Goal: Information Seeking & Learning: Learn about a topic

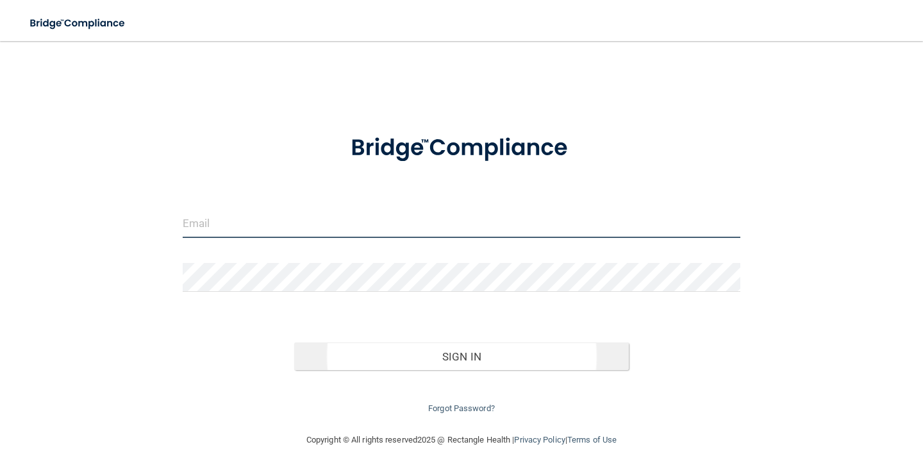
type input "[EMAIL_ADDRESS][DOMAIN_NAME]"
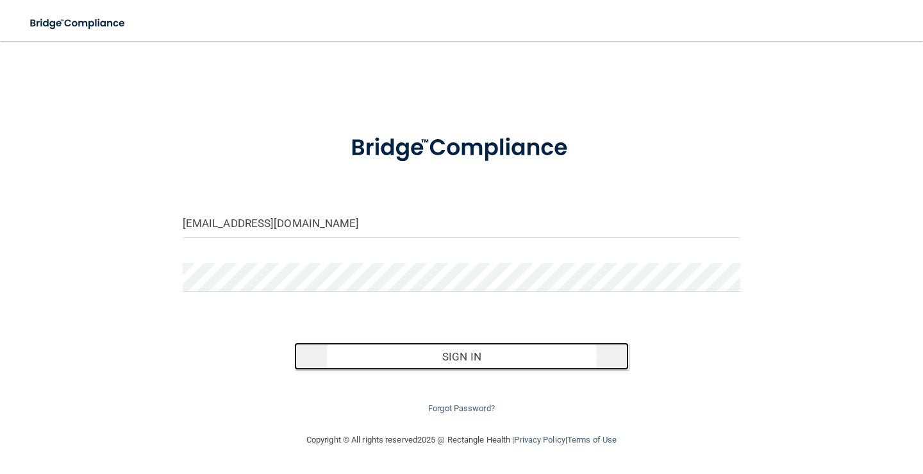
click at [467, 359] on button "Sign In" at bounding box center [461, 356] width 335 height 28
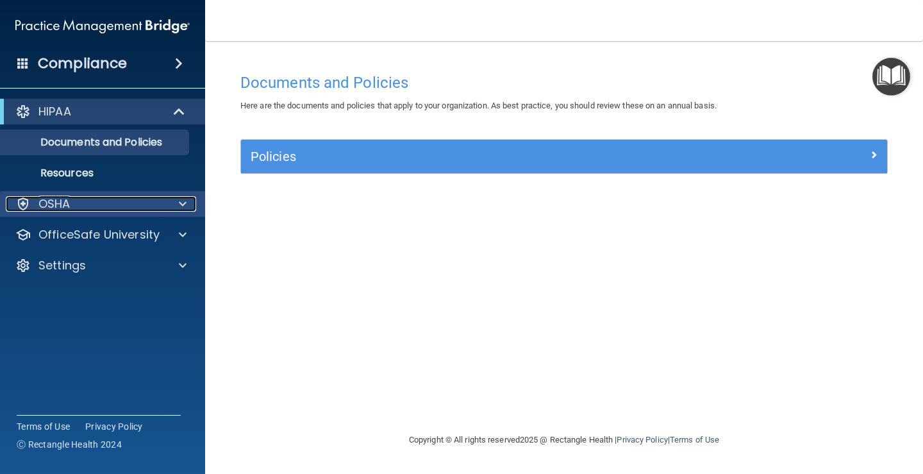
click at [52, 199] on p "OSHA" at bounding box center [54, 203] width 32 height 15
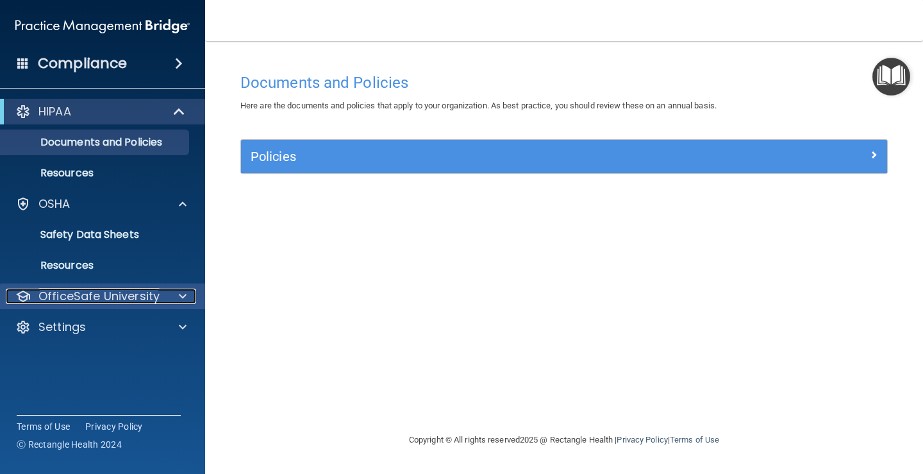
click at [74, 292] on p "OfficeSafe University" at bounding box center [98, 295] width 121 height 15
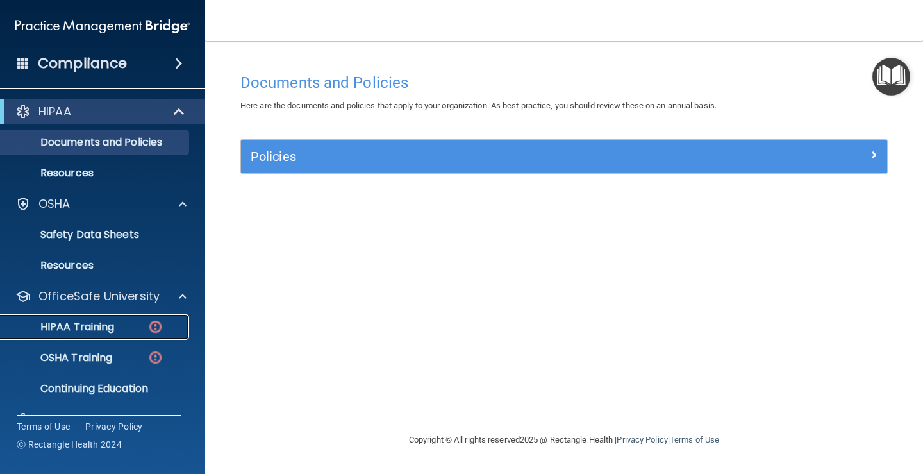
click at [90, 328] on p "HIPAA Training" at bounding box center [61, 326] width 106 height 13
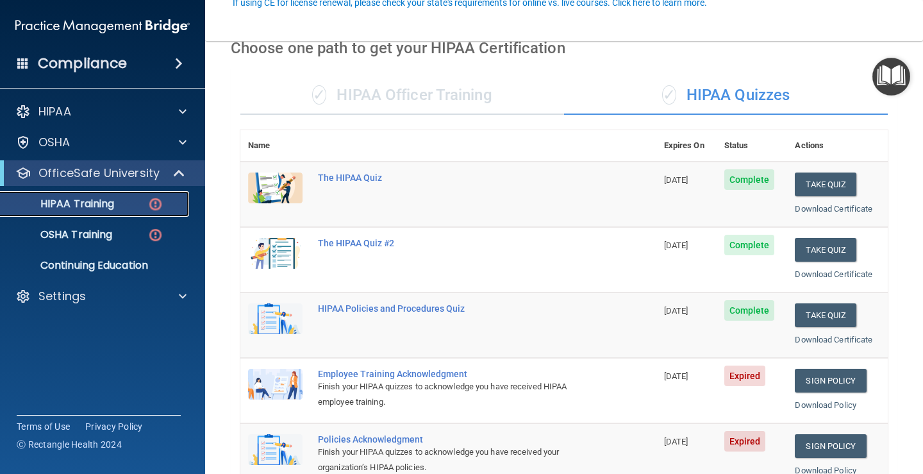
scroll to position [128, 0]
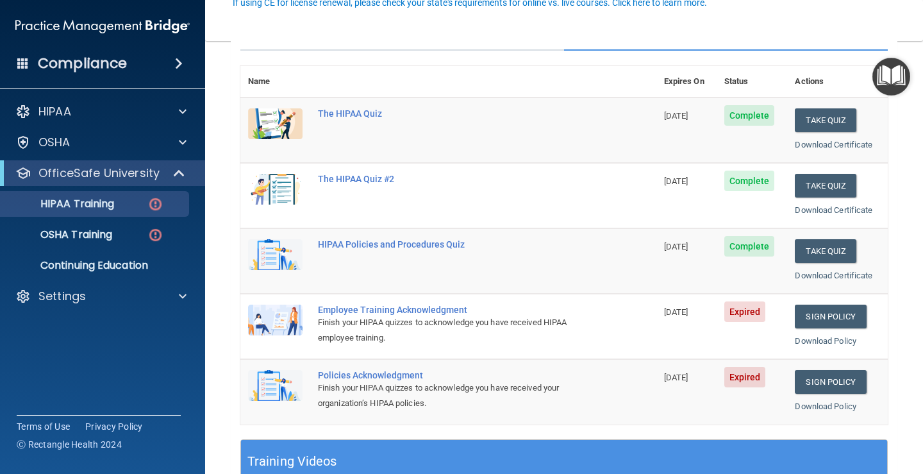
click at [353, 310] on div "Employee Training Acknowledgment" at bounding box center [455, 309] width 274 height 10
click at [832, 314] on link "Sign Policy" at bounding box center [830, 316] width 71 height 24
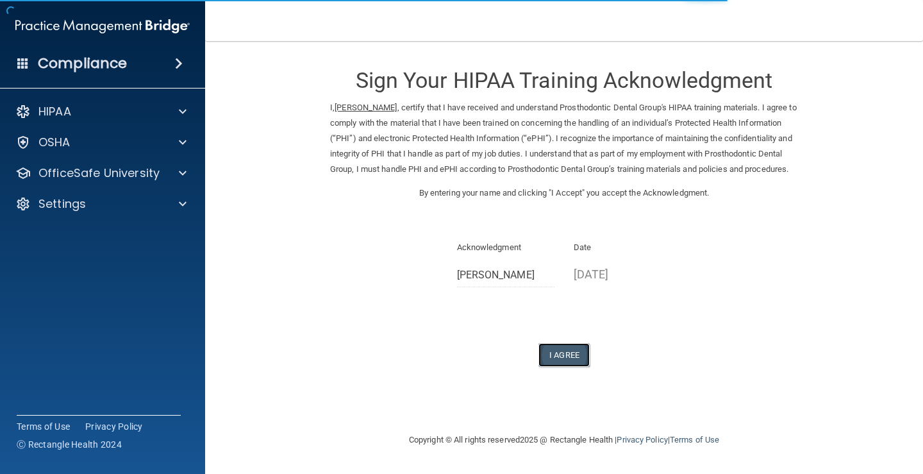
click at [564, 367] on button "I Agree" at bounding box center [563, 355] width 51 height 24
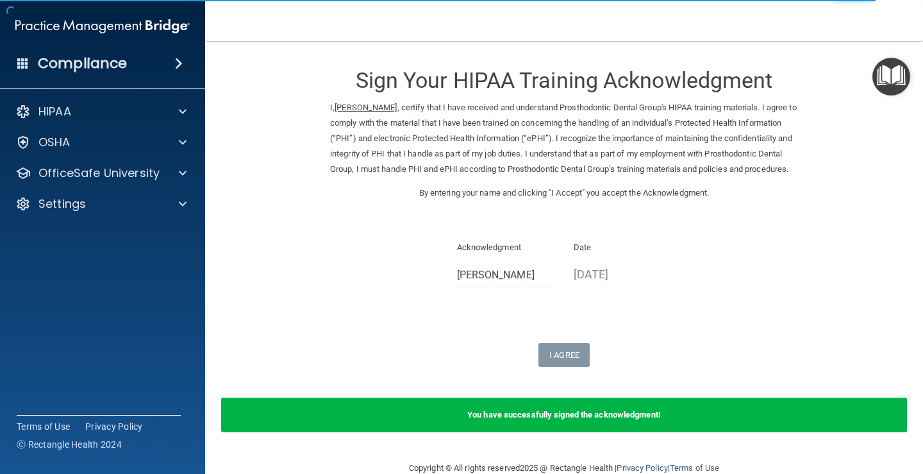
click at [515, 419] on b "You have successfully signed the acknowledgment!" at bounding box center [564, 414] width 194 height 10
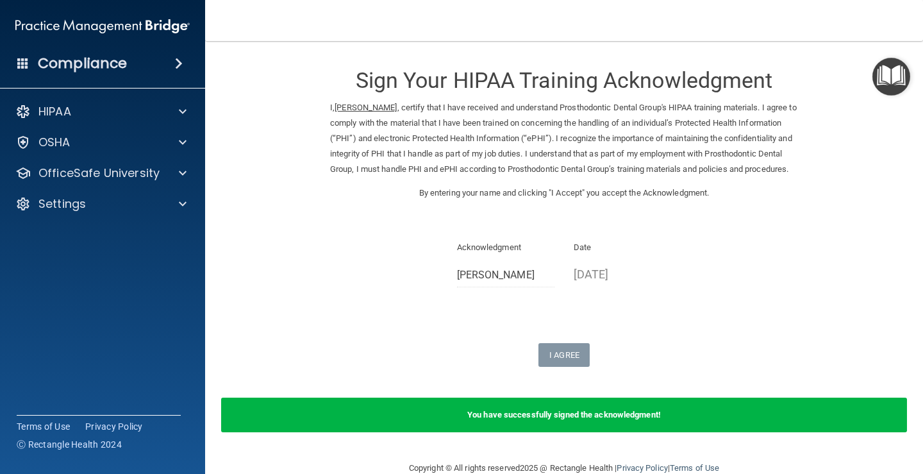
scroll to position [40, 0]
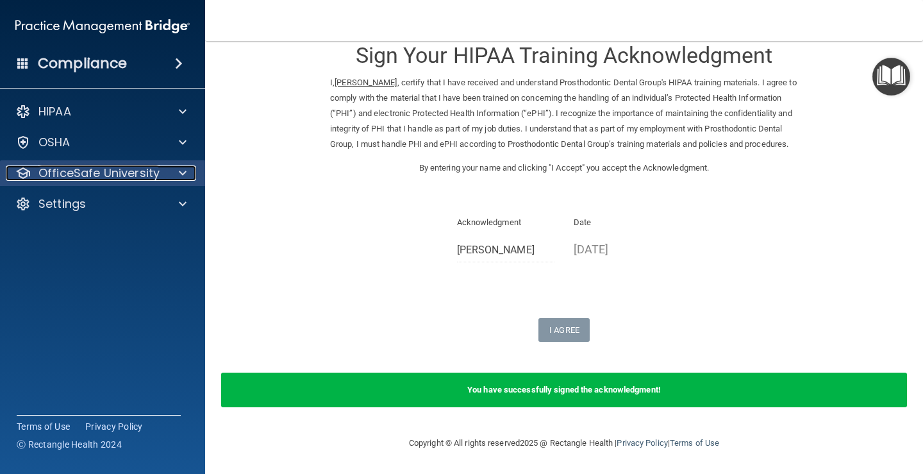
click at [103, 172] on p "OfficeSafe University" at bounding box center [98, 172] width 121 height 15
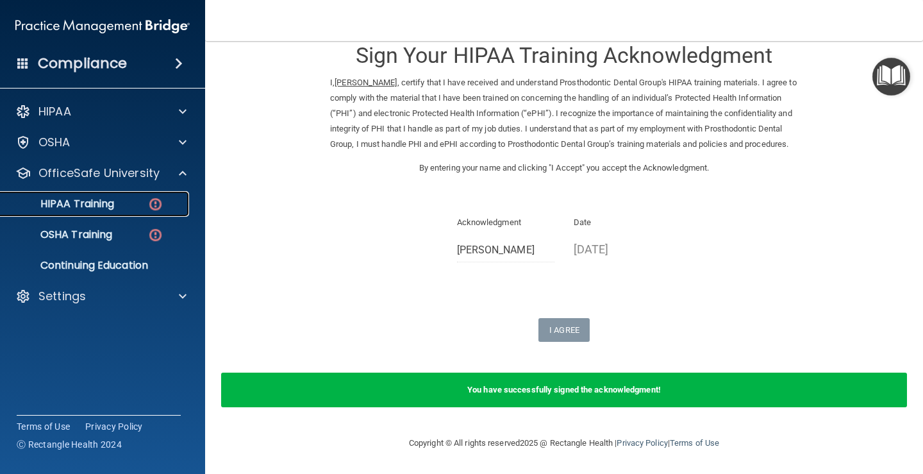
click at [61, 205] on p "HIPAA Training" at bounding box center [61, 203] width 106 height 13
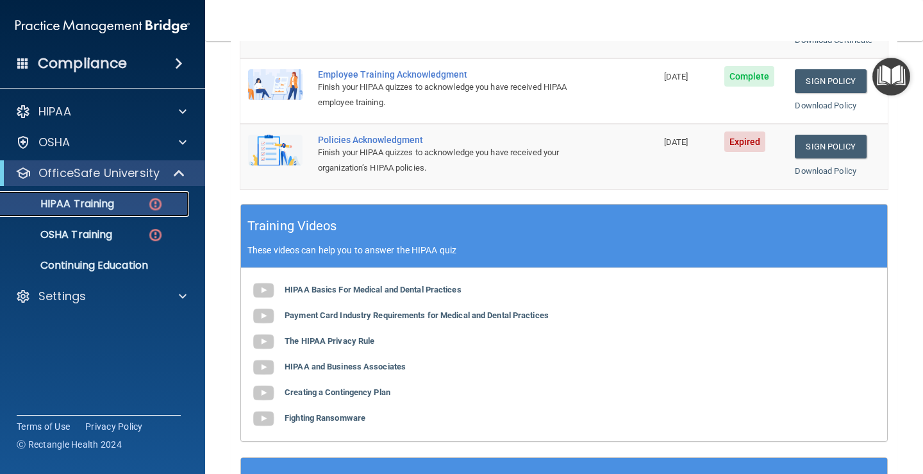
scroll to position [299, 0]
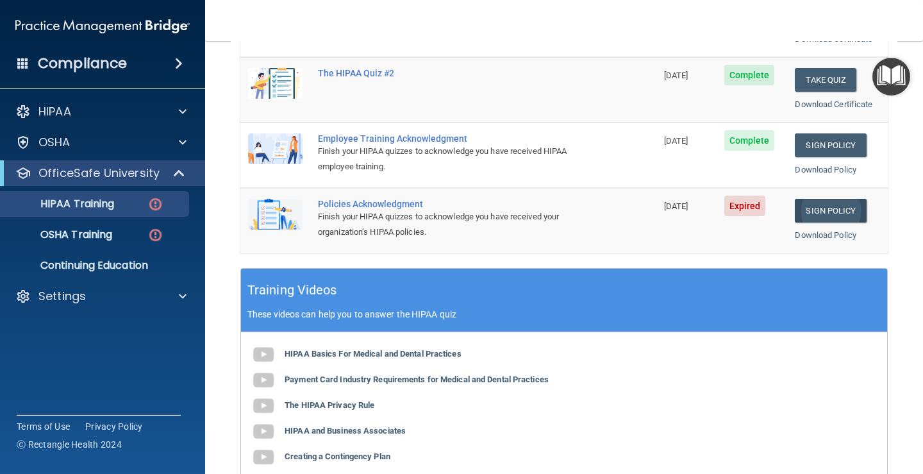
drag, startPoint x: 744, startPoint y: 205, endPoint x: 797, endPoint y: 207, distance: 52.6
click at [745, 206] on span "Expired" at bounding box center [745, 205] width 42 height 21
click at [825, 212] on link "Sign Policy" at bounding box center [830, 211] width 71 height 24
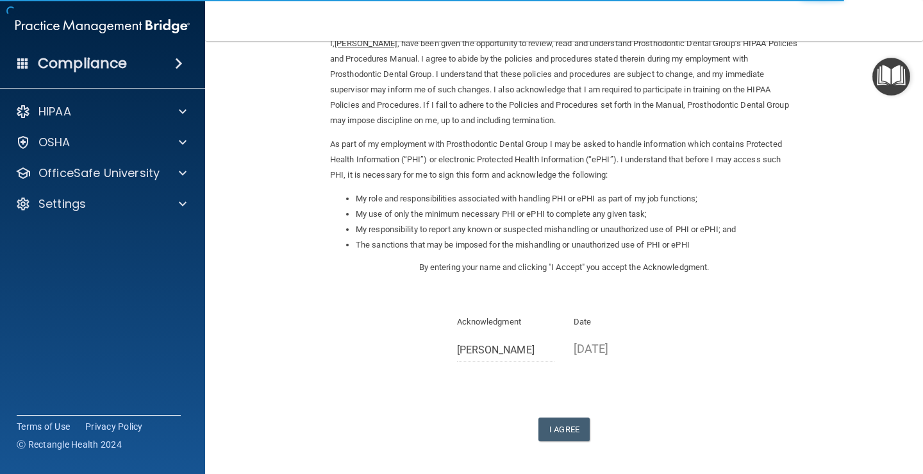
scroll to position [113, 0]
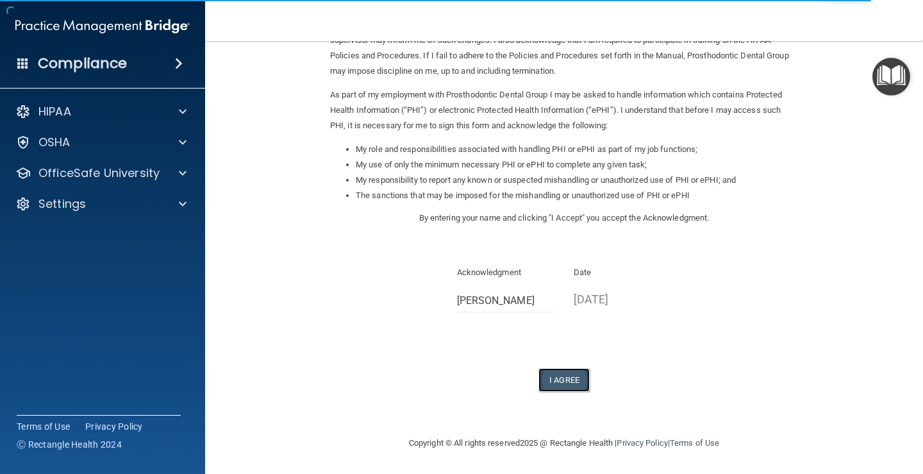
click at [558, 379] on button "I Agree" at bounding box center [563, 380] width 51 height 24
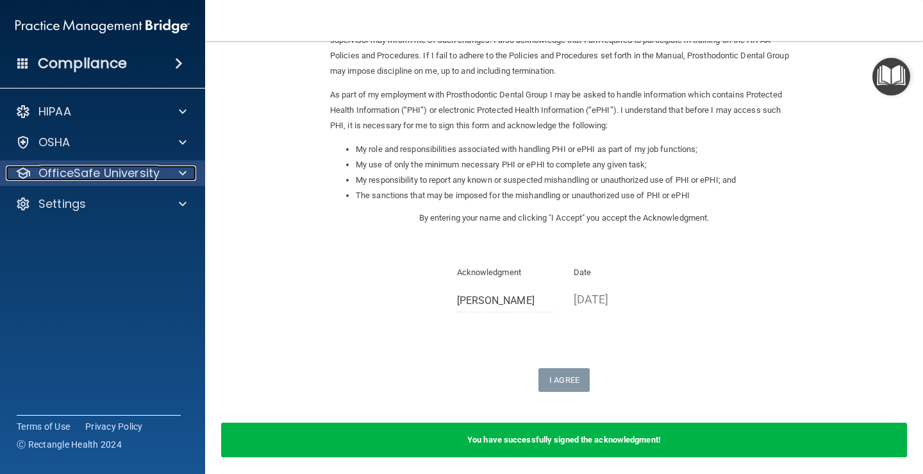
click at [90, 174] on p "OfficeSafe University" at bounding box center [98, 172] width 121 height 15
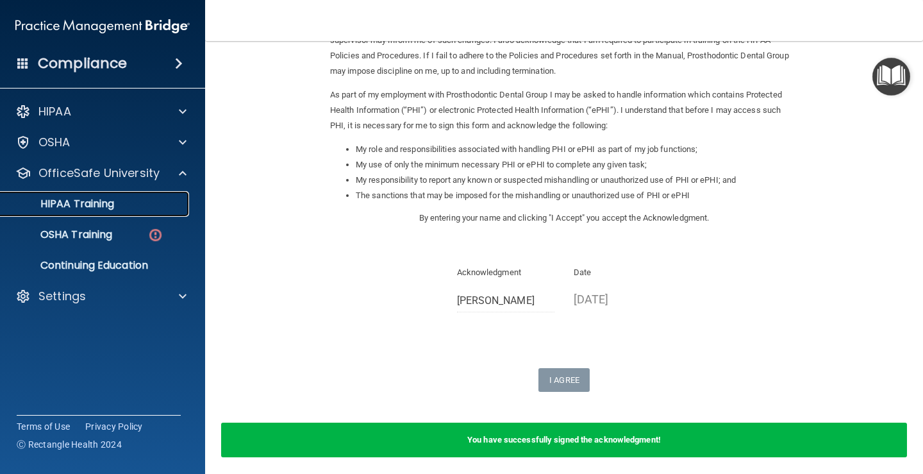
click at [82, 202] on p "HIPAA Training" at bounding box center [61, 203] width 106 height 13
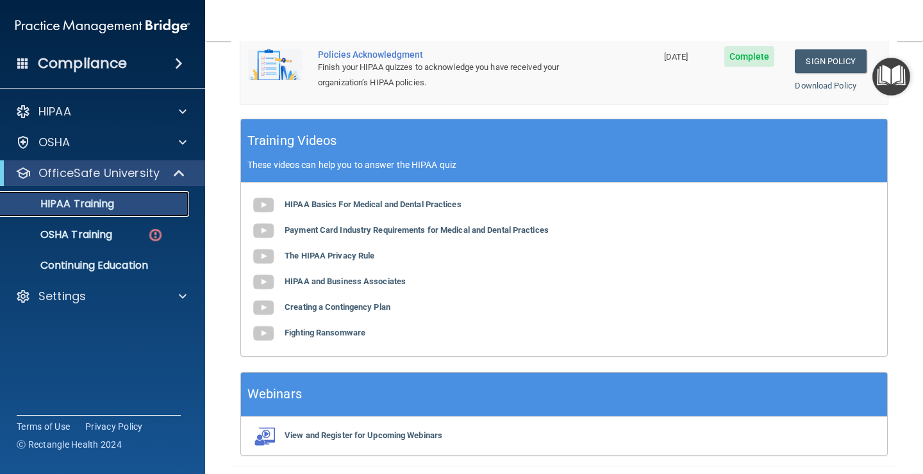
scroll to position [384, 0]
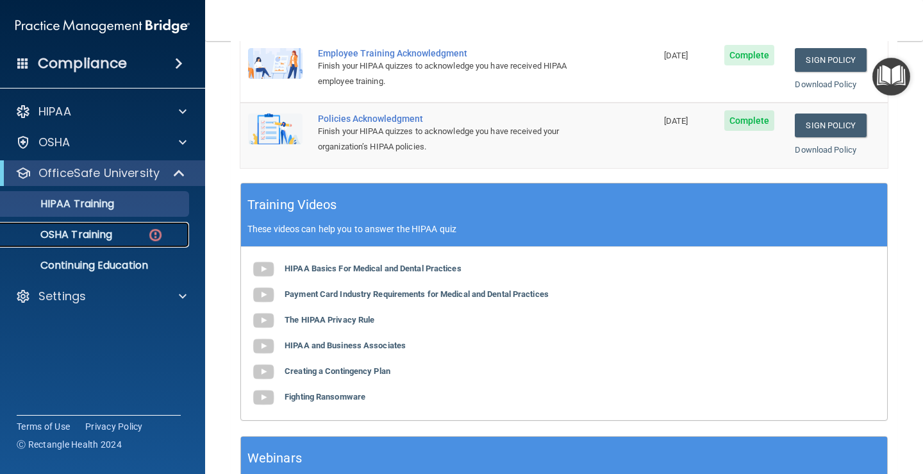
drag, startPoint x: 102, startPoint y: 231, endPoint x: 110, endPoint y: 231, distance: 7.7
click at [101, 231] on p "OSHA Training" at bounding box center [60, 234] width 104 height 13
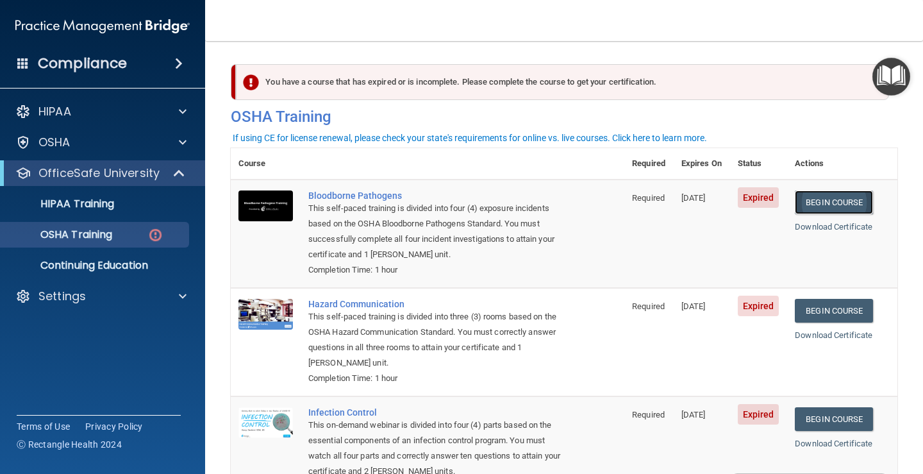
click at [836, 205] on link "Begin Course" at bounding box center [834, 202] width 78 height 24
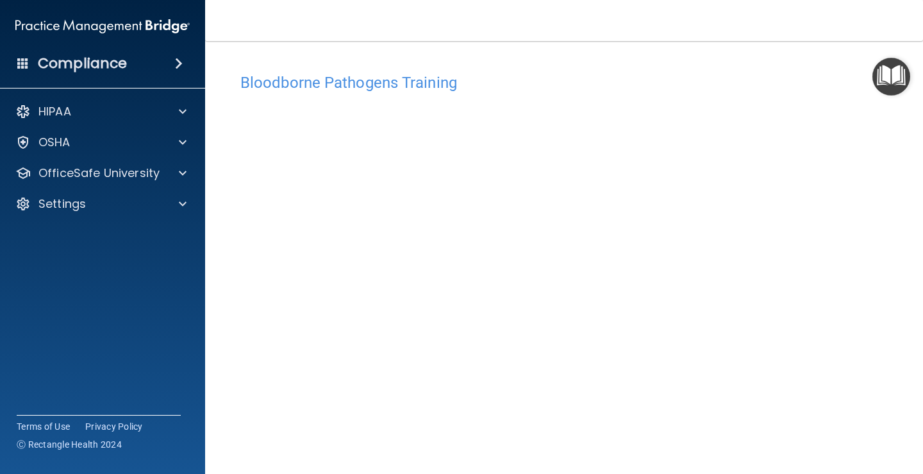
click at [901, 77] on img "Open Resource Center" at bounding box center [891, 77] width 38 height 38
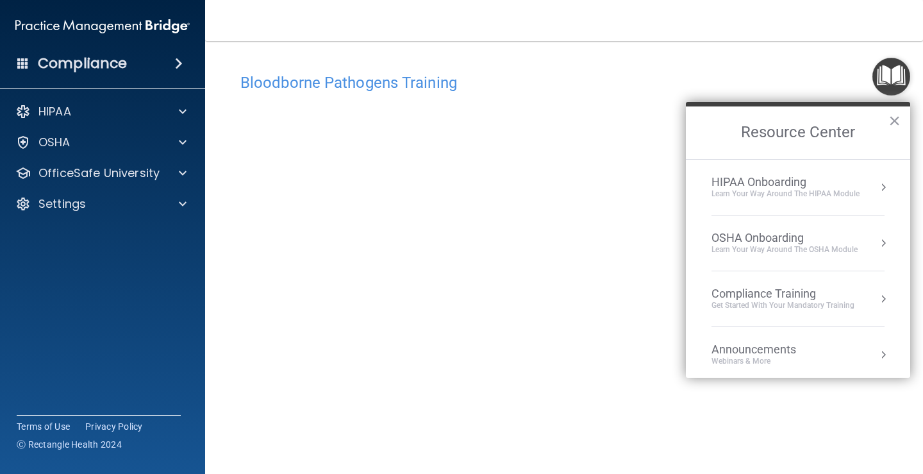
click at [763, 246] on div "Learn your way around the OSHA module" at bounding box center [784, 249] width 146 height 11
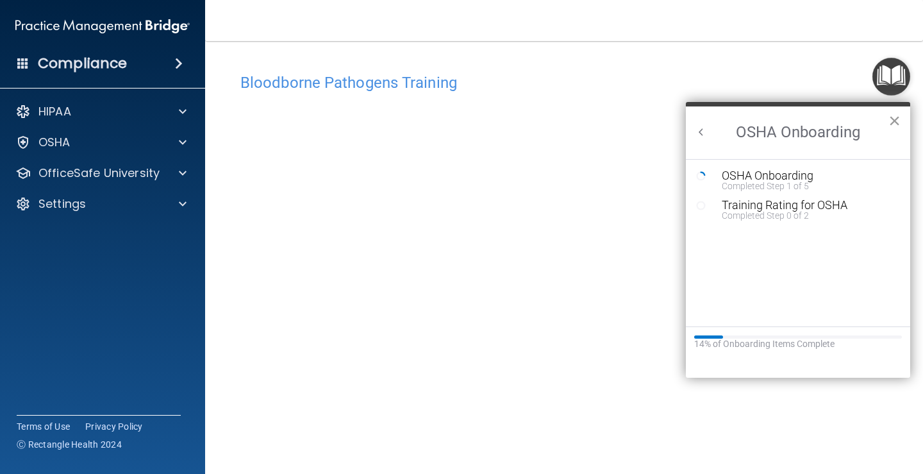
click at [896, 119] on button "×" at bounding box center [894, 120] width 12 height 21
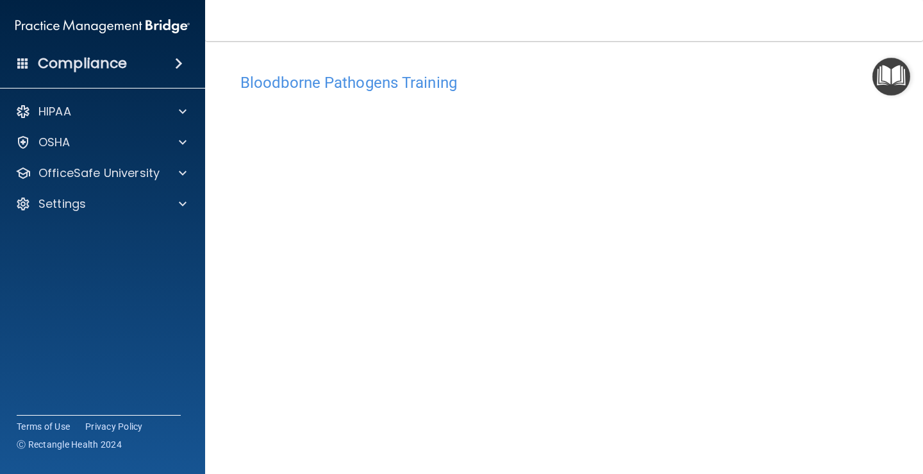
click at [903, 72] on img "Open Resource Center" at bounding box center [891, 77] width 38 height 38
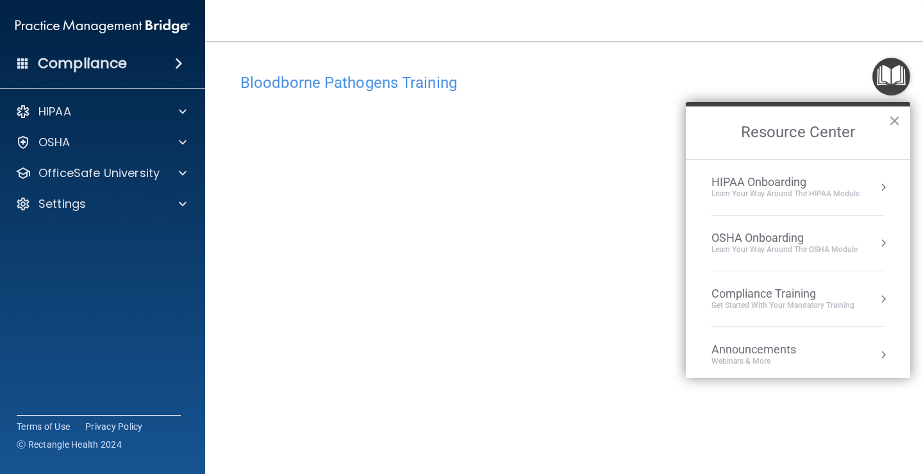
click at [856, 242] on div "OSHA Onboarding" at bounding box center [784, 238] width 146 height 14
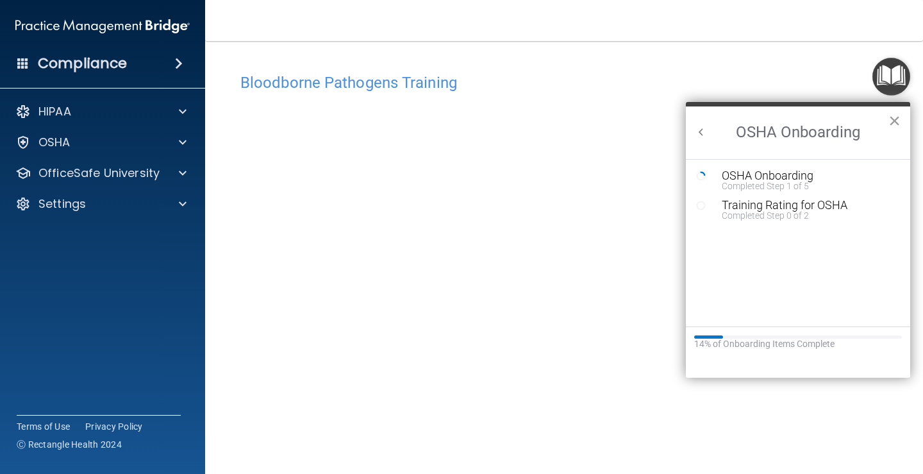
click at [896, 121] on button "×" at bounding box center [894, 120] width 12 height 21
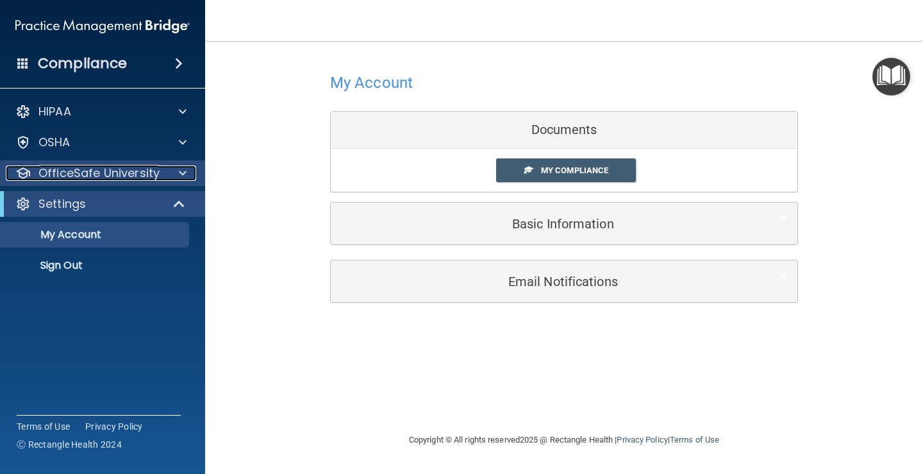
click at [97, 179] on p "OfficeSafe University" at bounding box center [98, 172] width 121 height 15
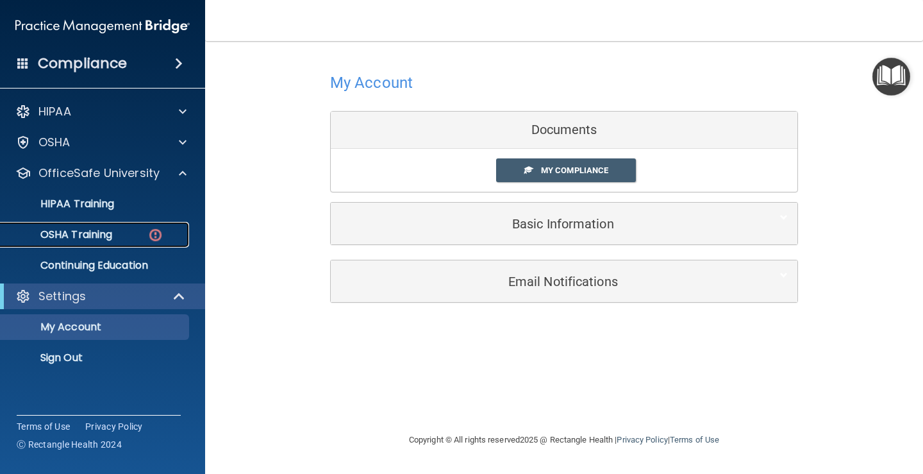
click at [99, 239] on p "OSHA Training" at bounding box center [60, 234] width 104 height 13
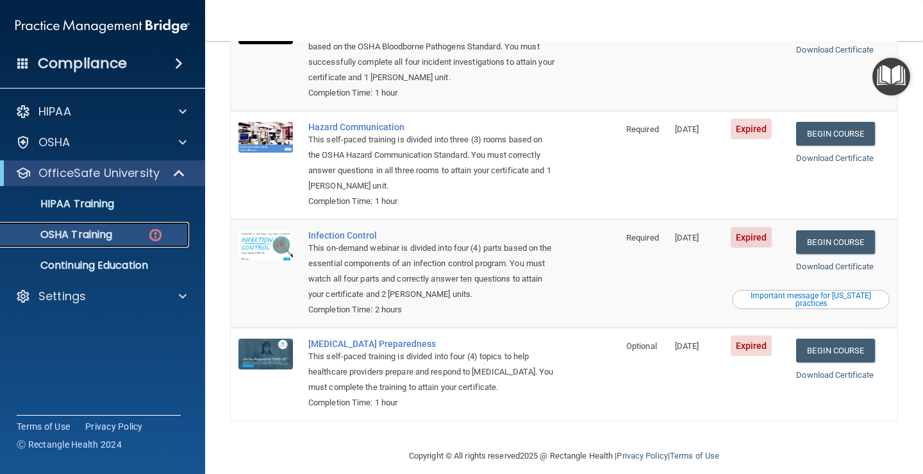
scroll to position [64, 0]
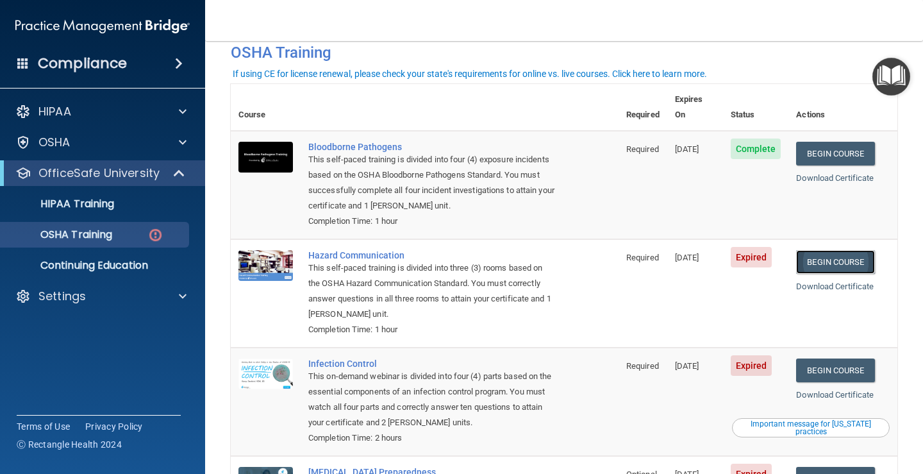
click at [845, 250] on link "Begin Course" at bounding box center [835, 262] width 78 height 24
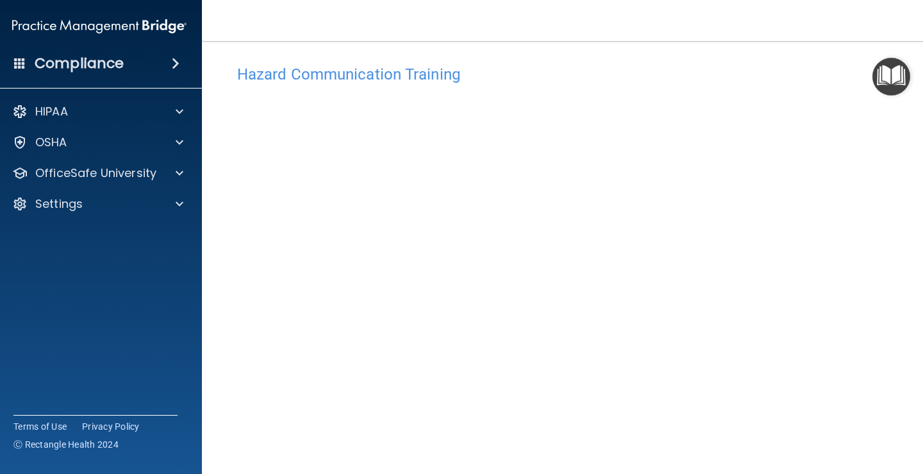
scroll to position [104, 0]
